Goal: Information Seeking & Learning: Learn about a topic

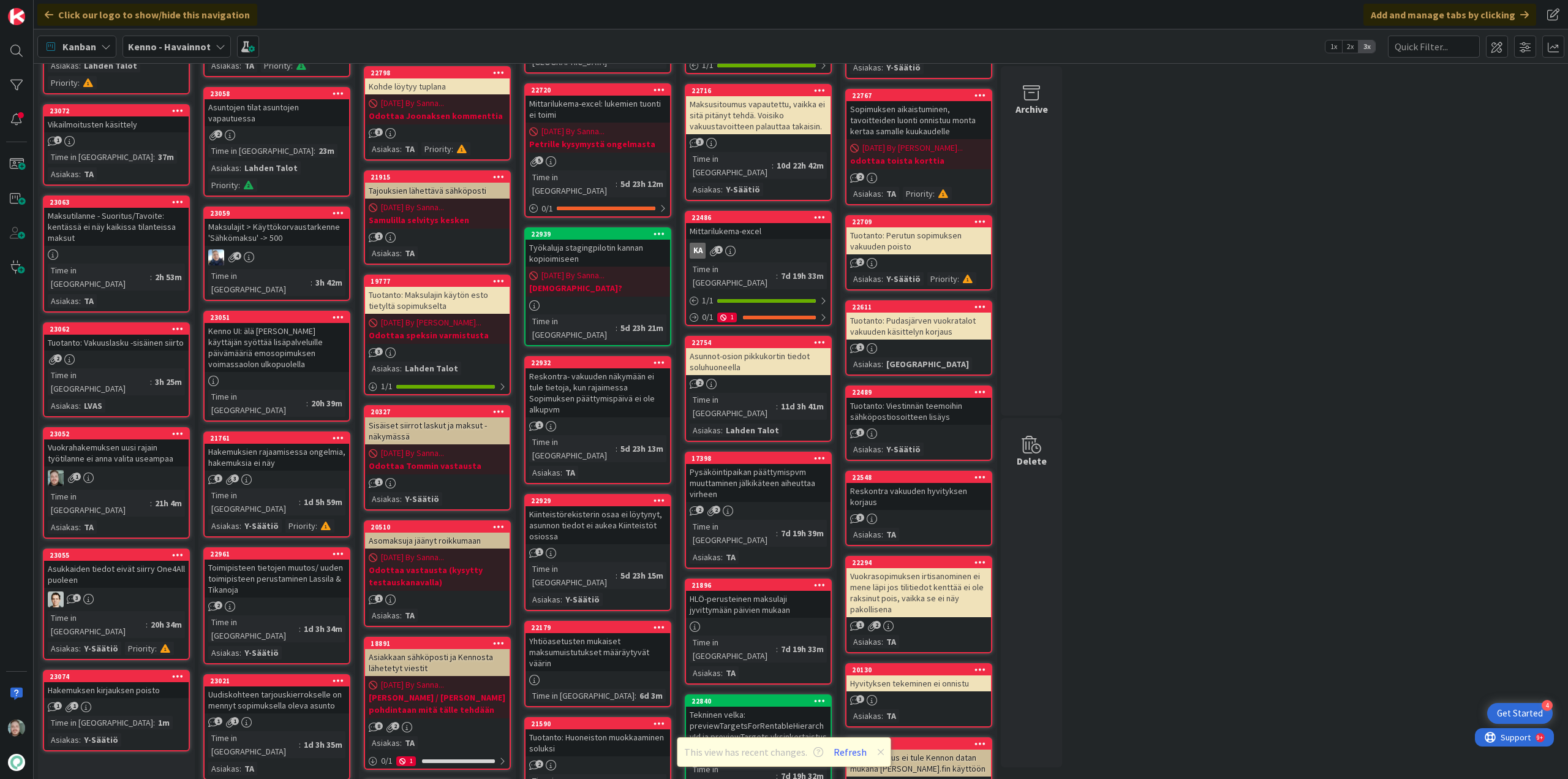
scroll to position [61, 0]
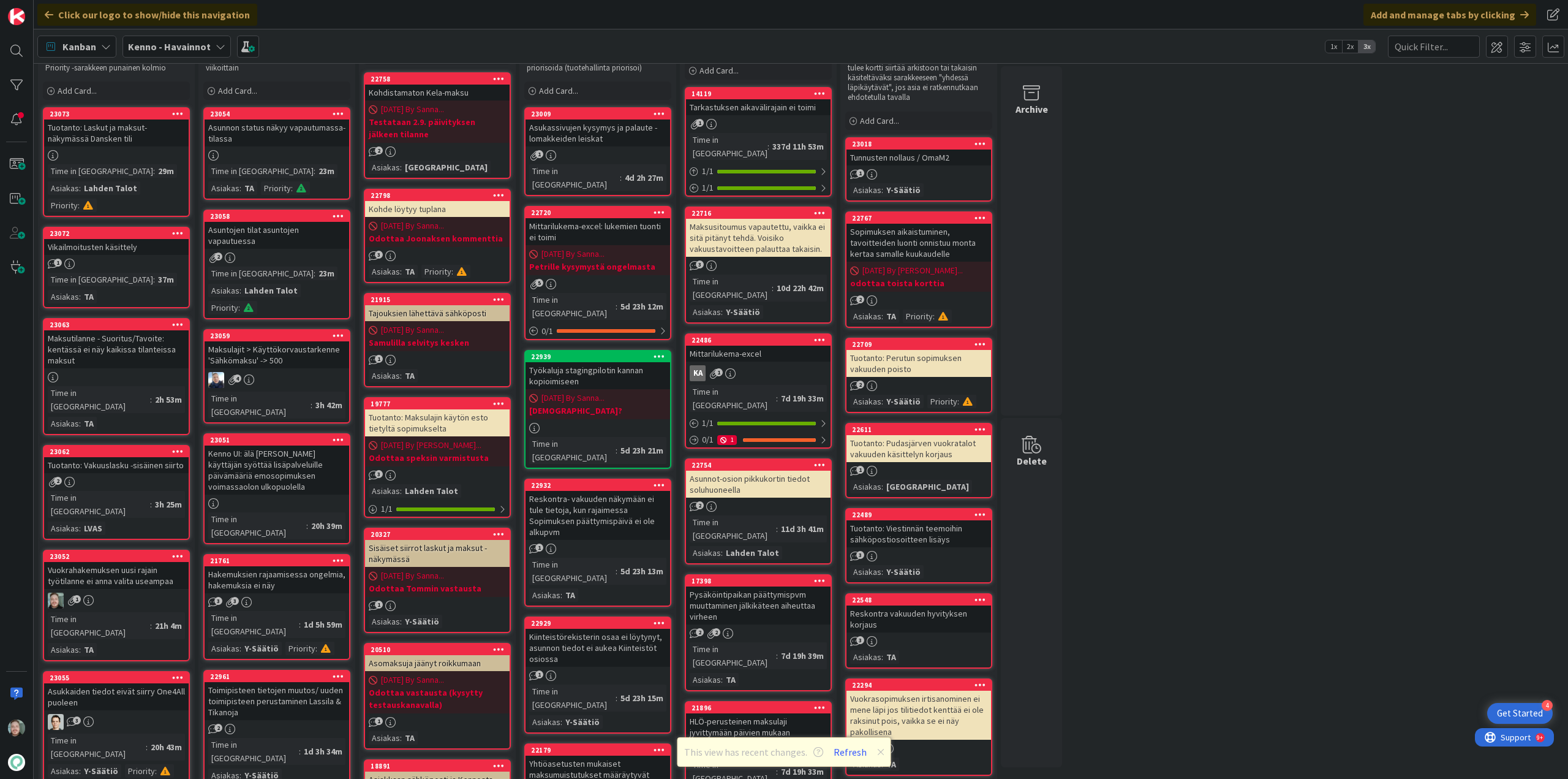
click at [140, 143] on div "Tuotanto: Laskut ja maksut-näkymässä Dansken tili" at bounding box center [116, 133] width 145 height 27
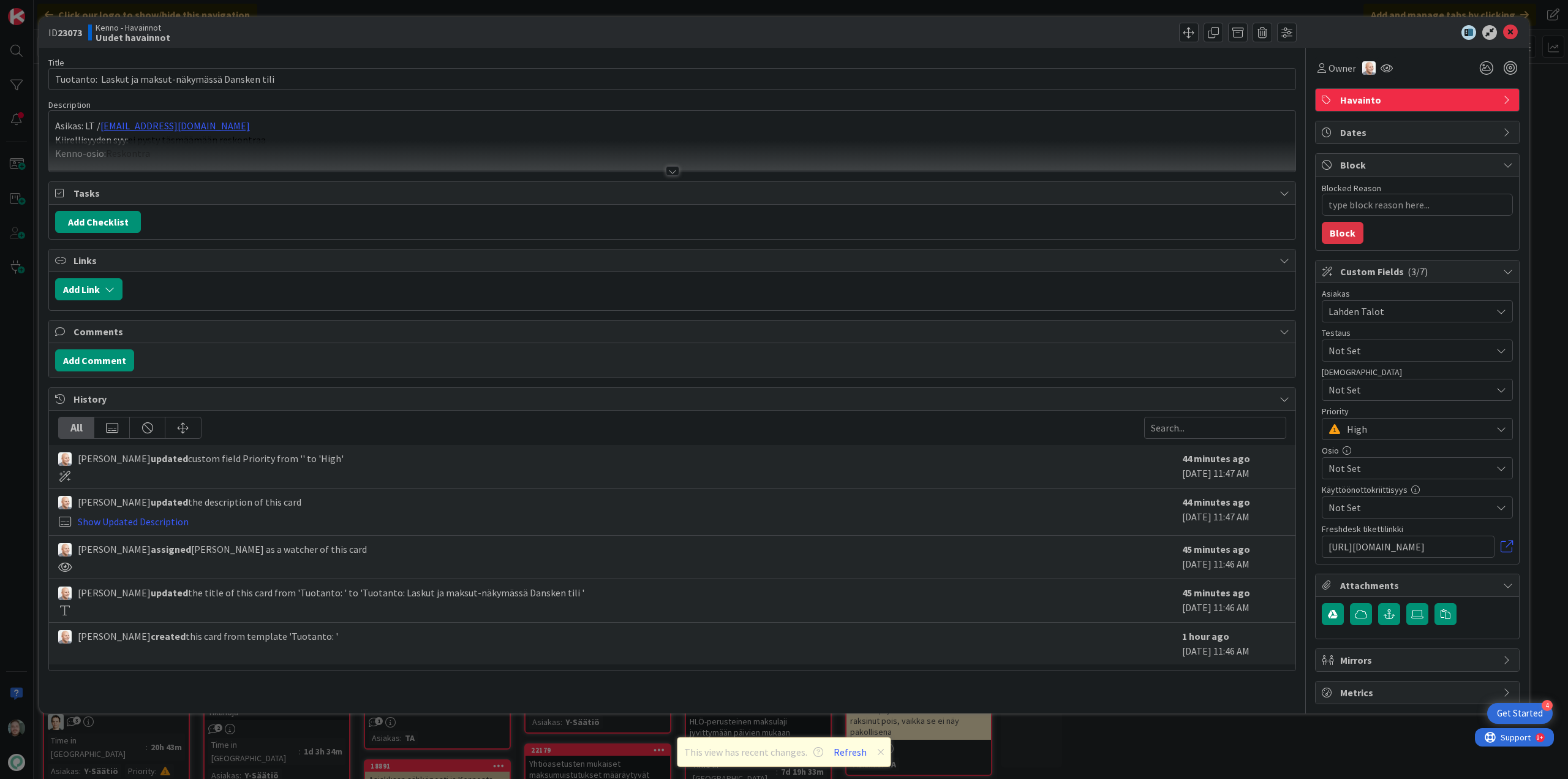
click at [679, 168] on div at bounding box center [673, 171] width 14 height 10
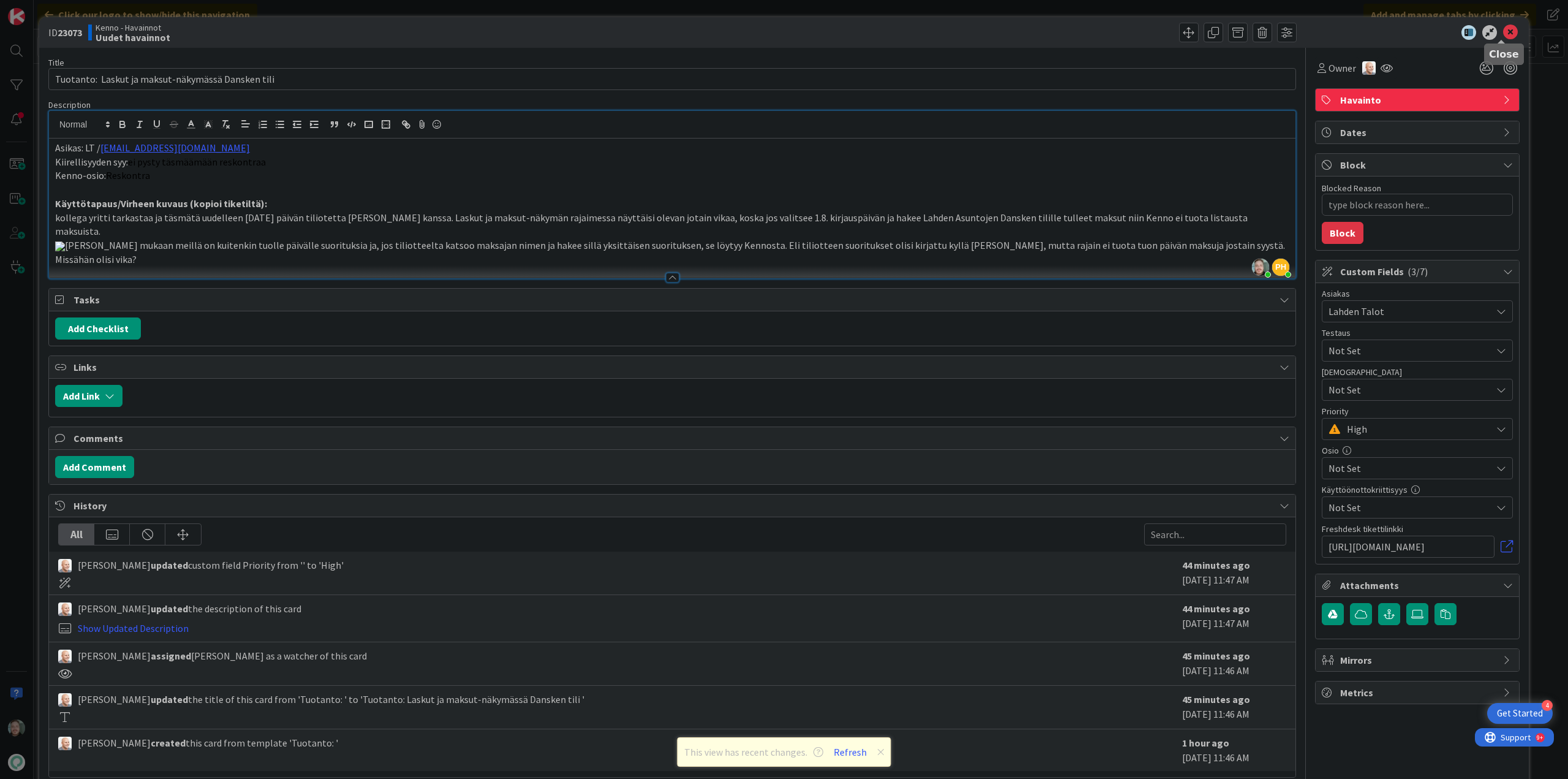
click at [1503, 33] on icon at bounding box center [1510, 32] width 15 height 15
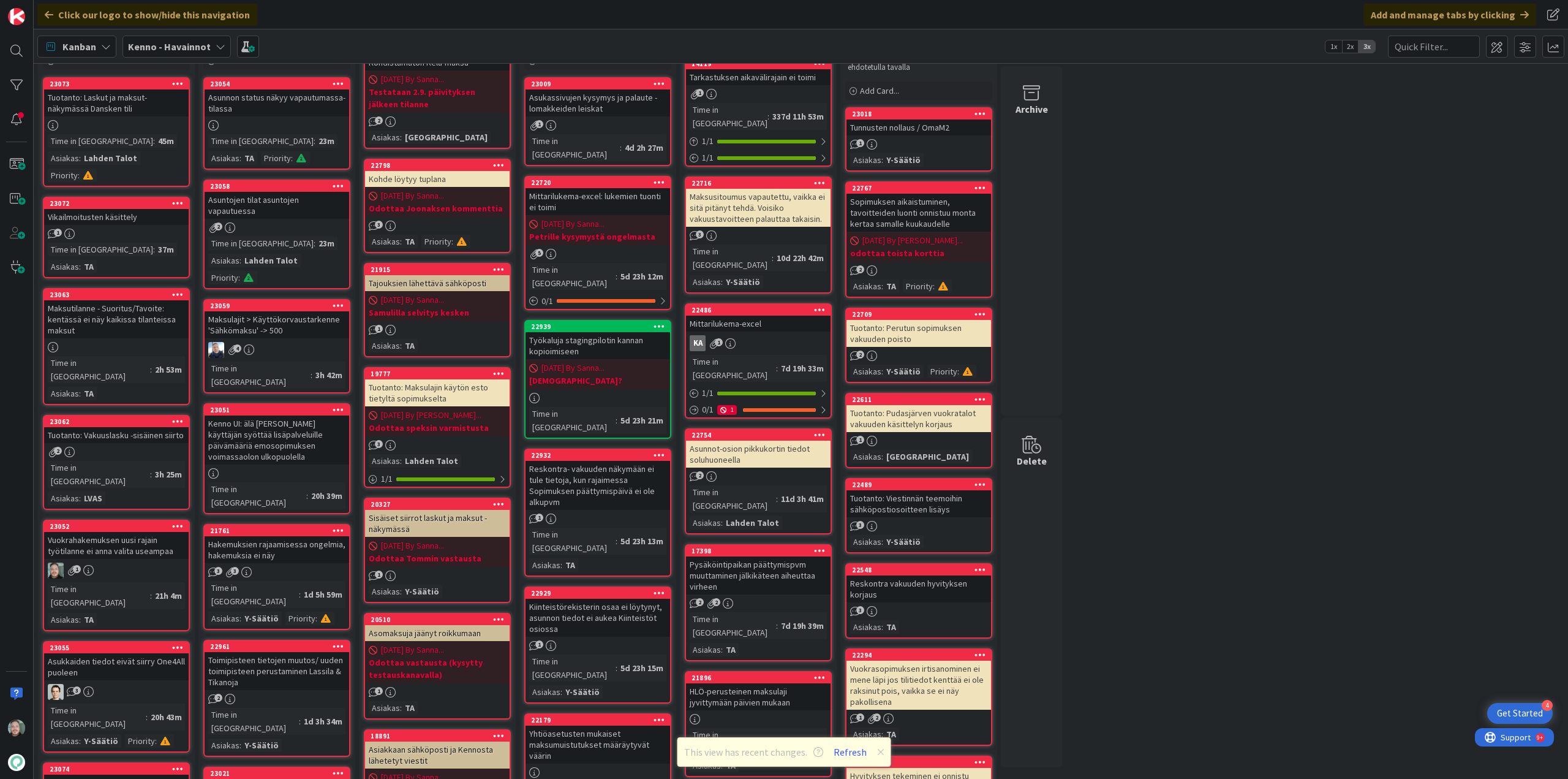
scroll to position [123, 0]
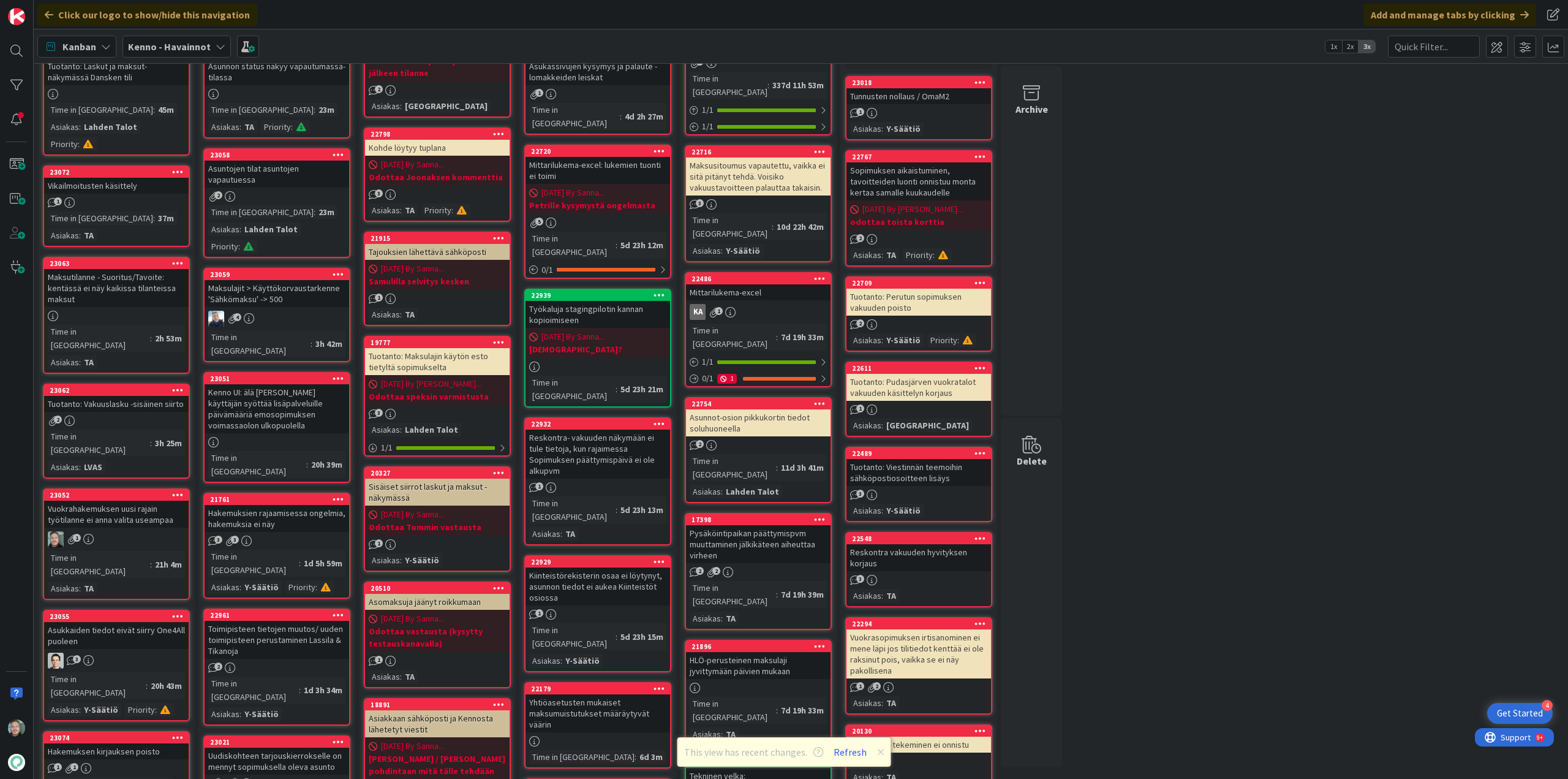
click at [135, 188] on div "Vikailmoitusten käsittely" at bounding box center [116, 186] width 145 height 16
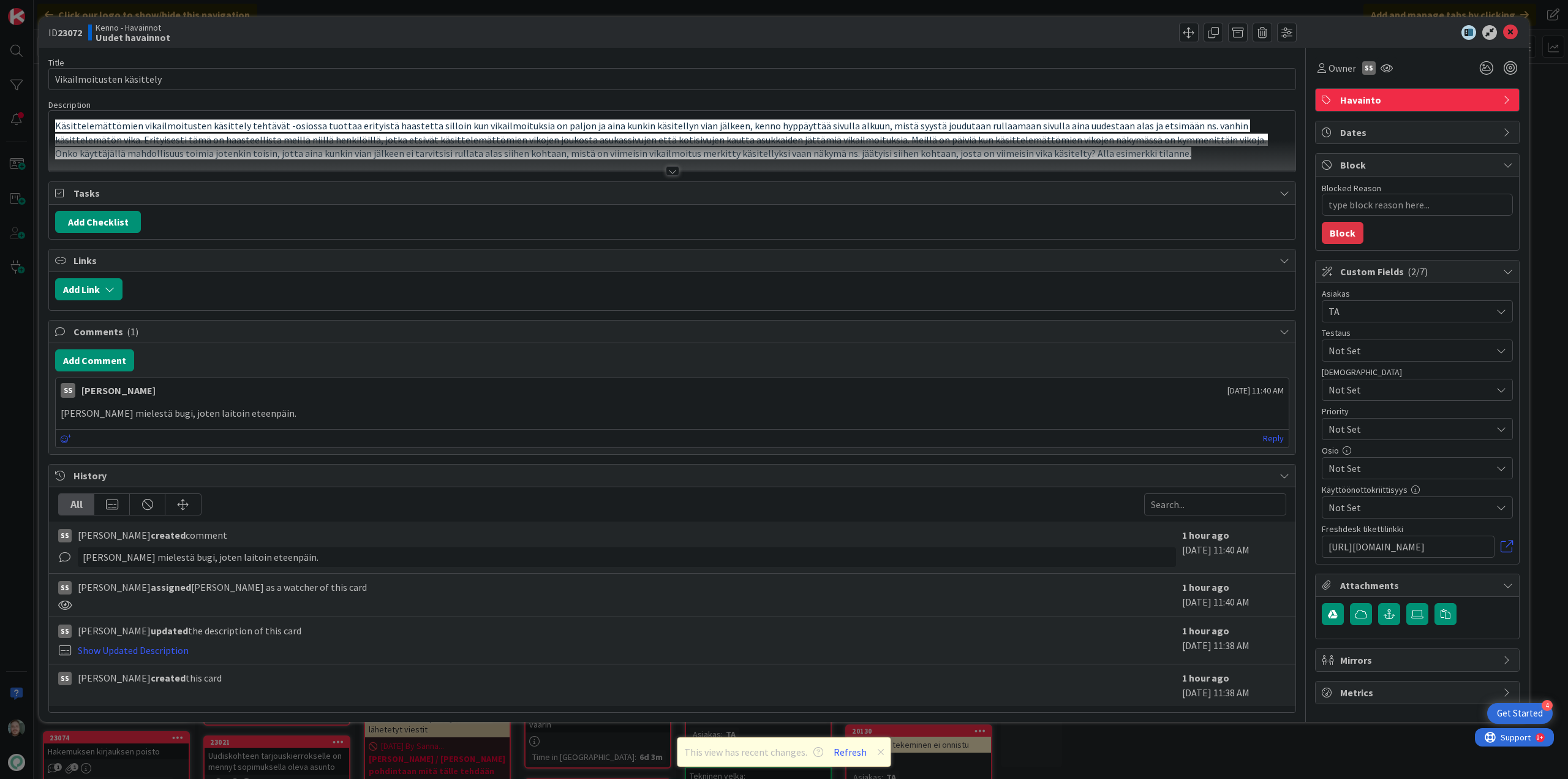
click at [671, 170] on div at bounding box center [673, 171] width 14 height 10
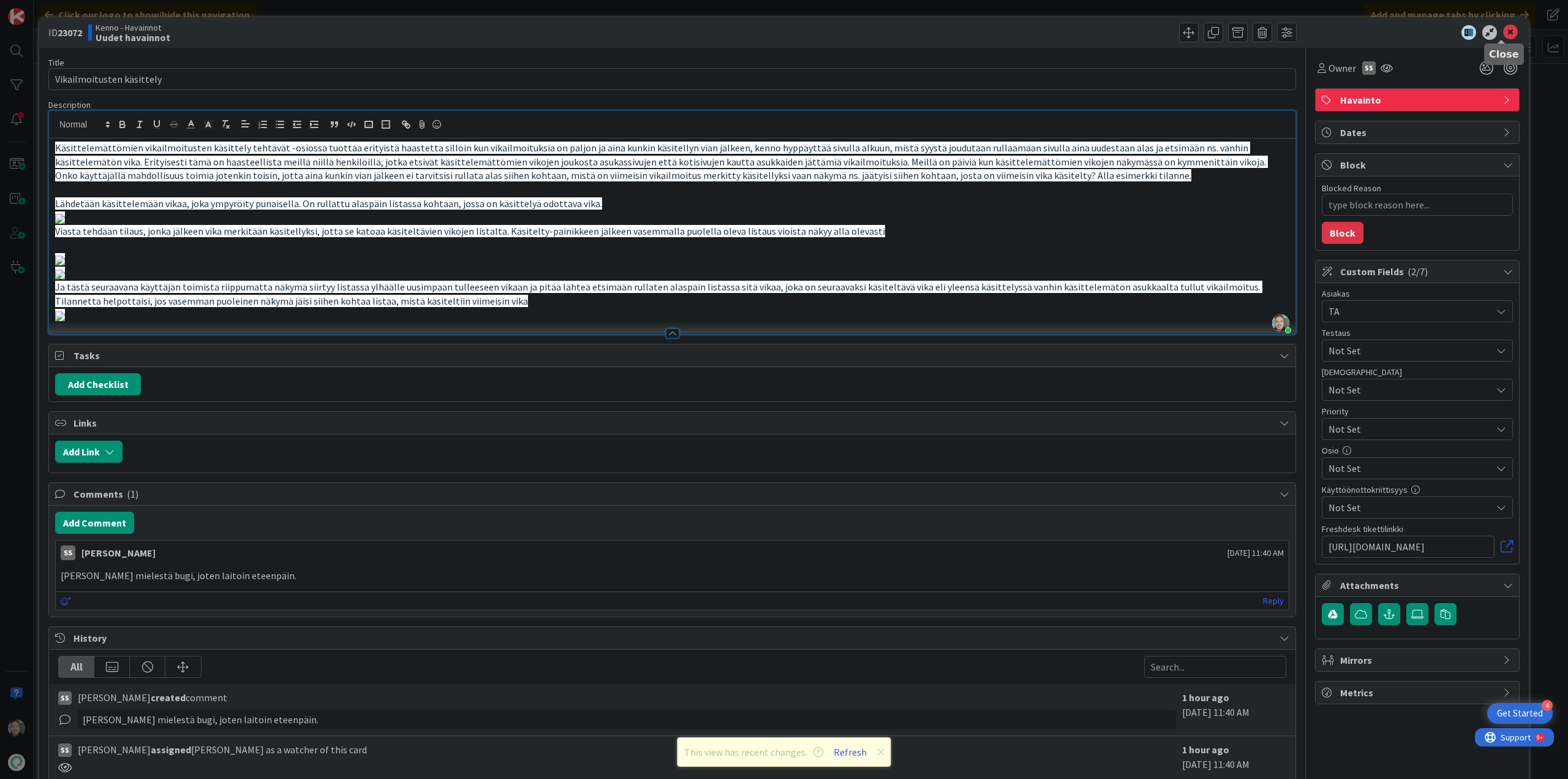
click at [1503, 29] on icon at bounding box center [1510, 32] width 15 height 15
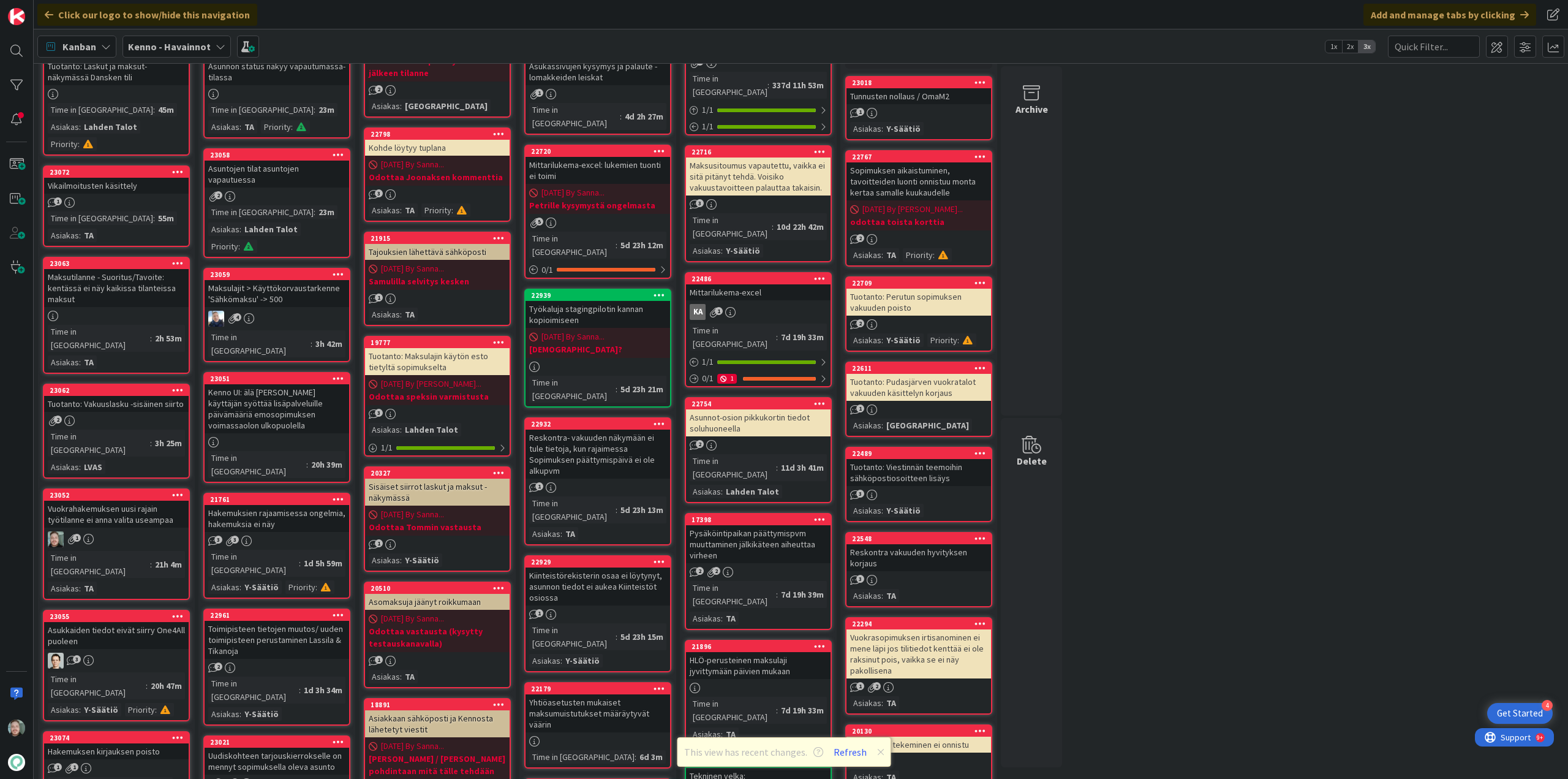
click at [145, 396] on div "Tuotanto: Vakuuslasku -sisäinen siirto" at bounding box center [116, 404] width 145 height 16
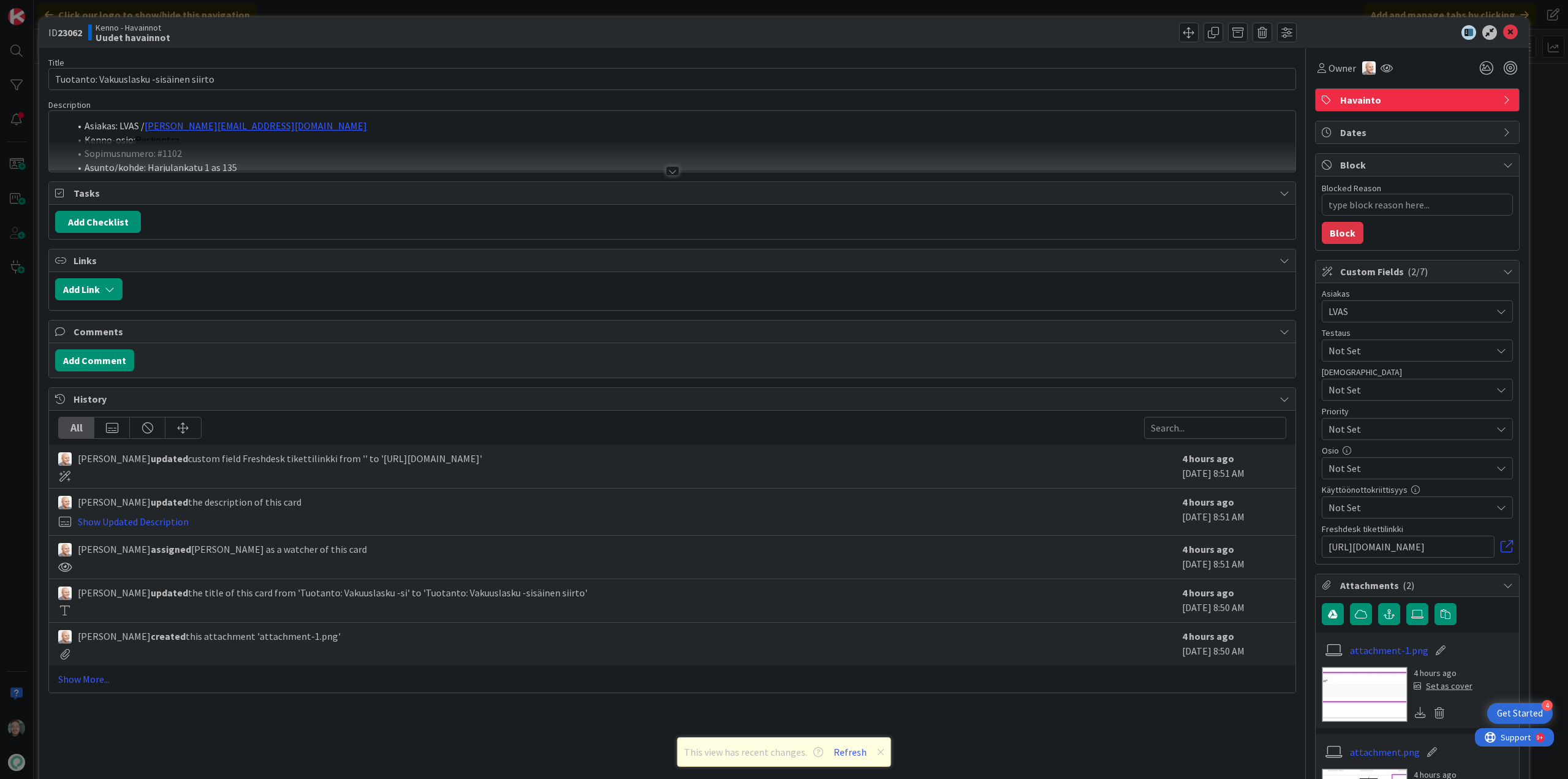
click at [675, 170] on div at bounding box center [672, 156] width 1246 height 31
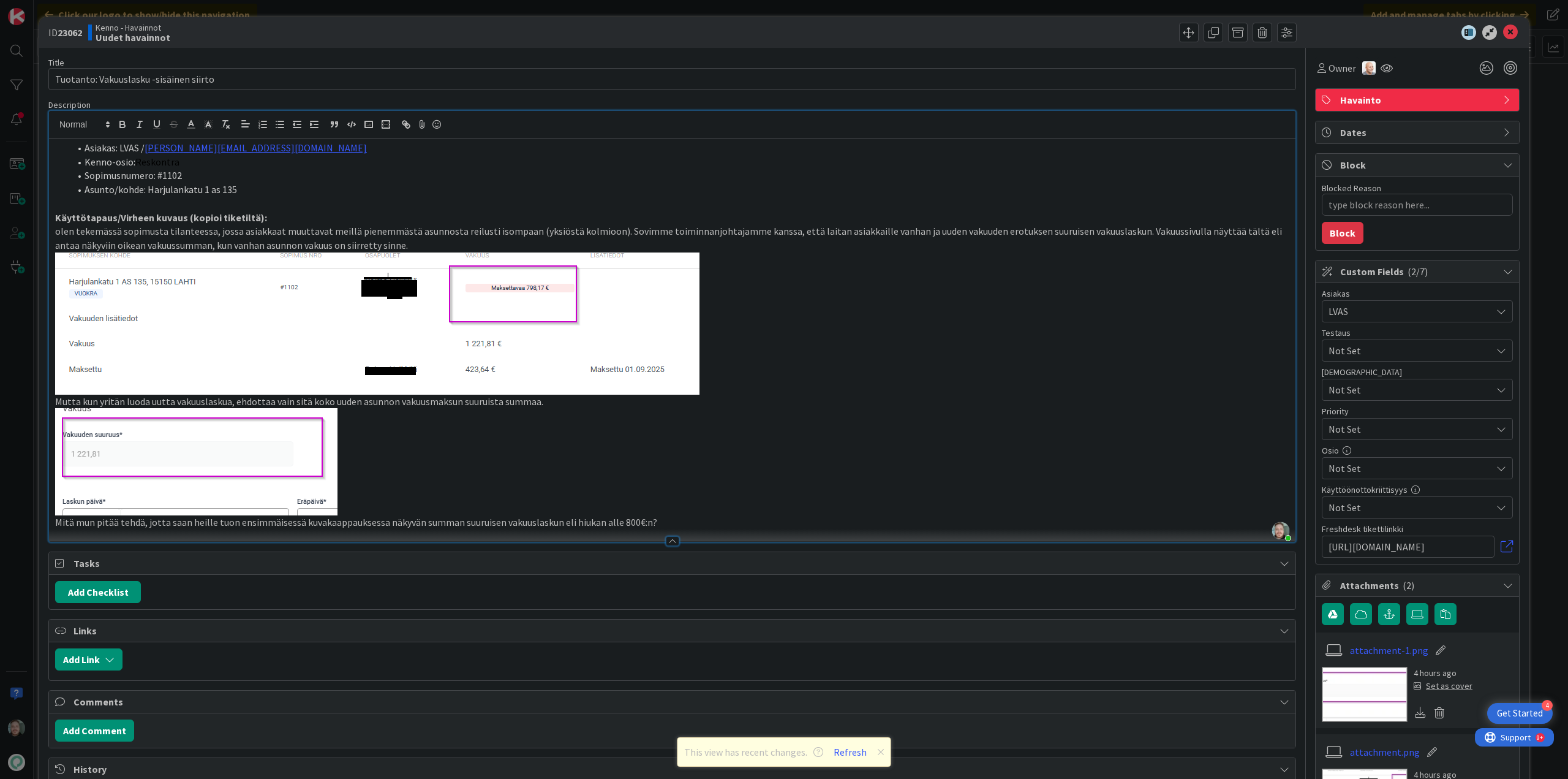
type textarea "x"
